Goal: Navigation & Orientation: Find specific page/section

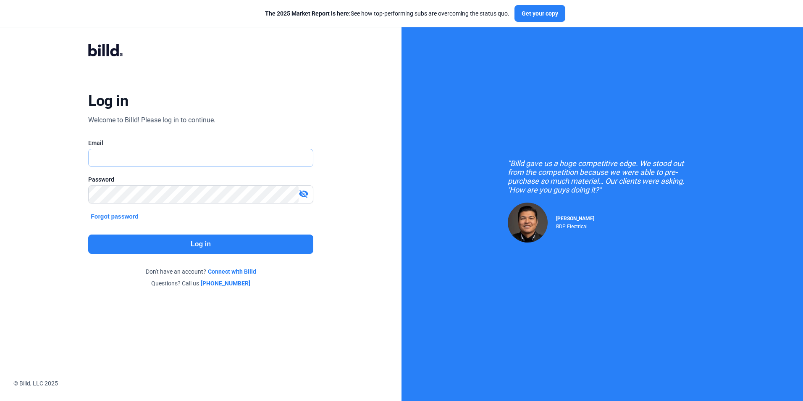
type input "[EMAIL_ADDRESS][DOMAIN_NAME]"
click at [304, 194] on mat-icon "visibility_off" at bounding box center [304, 194] width 10 height 10
click at [303, 198] on mat-icon "visibility" at bounding box center [304, 194] width 10 height 10
click at [211, 245] on button "Log in" at bounding box center [200, 243] width 225 height 19
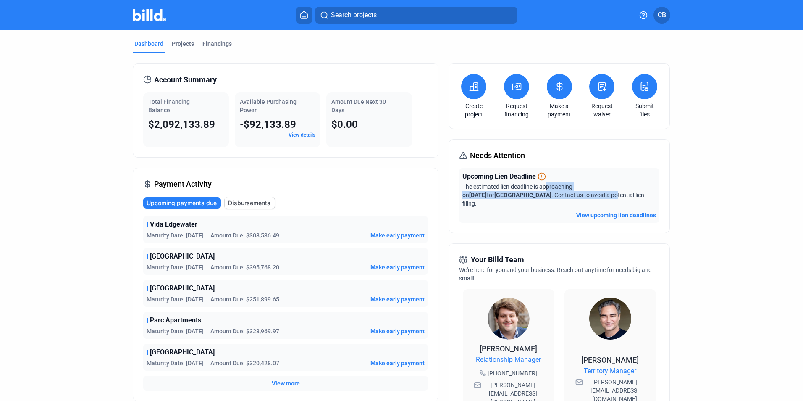
drag, startPoint x: 545, startPoint y: 187, endPoint x: 546, endPoint y: 192, distance: 5.1
click at [546, 192] on span "The estimated lien deadline is approaching on [DATE] for [GEOGRAPHIC_DATA] . Co…" at bounding box center [554, 195] width 182 height 24
drag, startPoint x: 546, startPoint y: 192, endPoint x: 537, endPoint y: 212, distance: 21.6
click at [537, 212] on div "Upcoming Lien Deadline The estimated lien deadline is approaching on [DATE] for…" at bounding box center [559, 195] width 200 height 55
click at [305, 134] on link "View details" at bounding box center [302, 135] width 27 height 6
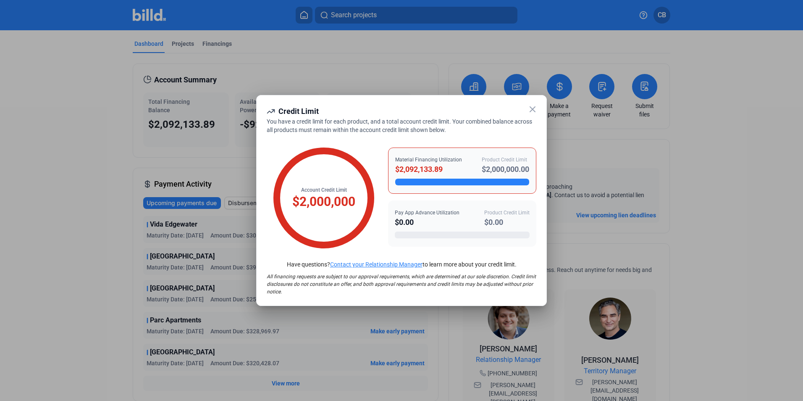
click at [532, 110] on icon at bounding box center [532, 109] width 5 height 5
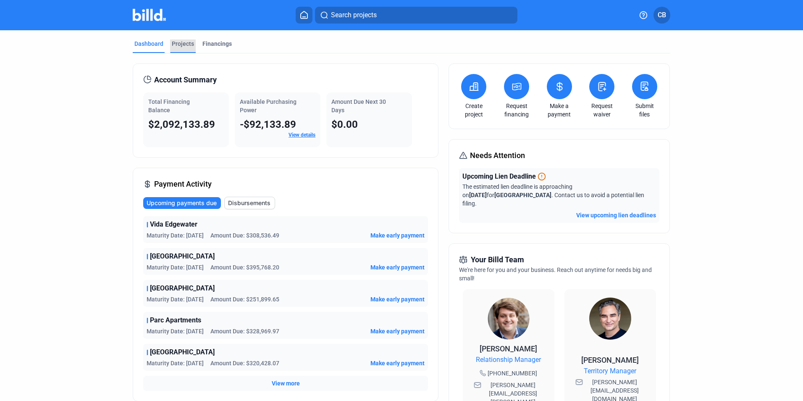
click at [191, 47] on div "Projects" at bounding box center [183, 44] width 22 height 8
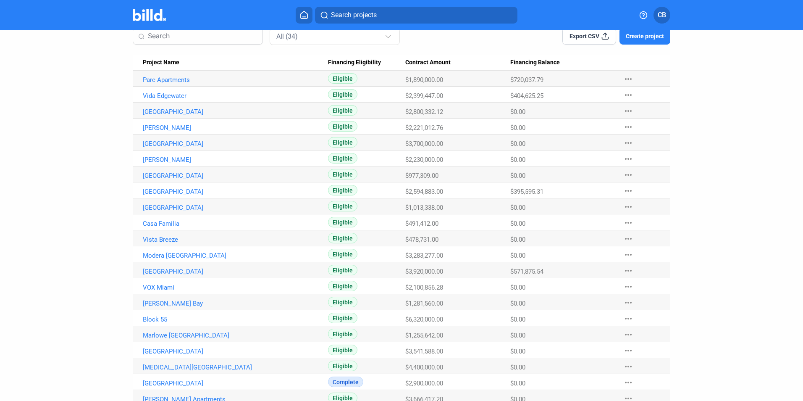
scroll to position [84, 0]
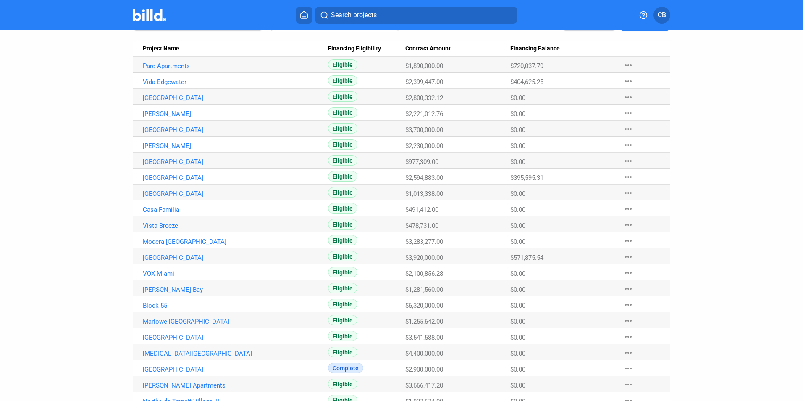
click at [152, 13] on img at bounding box center [149, 15] width 33 height 12
